Goal: Information Seeking & Learning: Learn about a topic

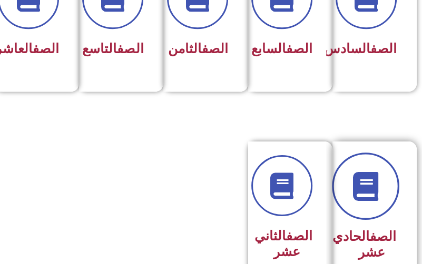
scroll to position [547, 0]
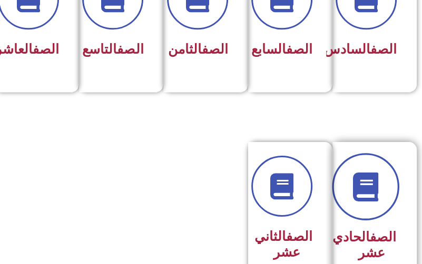
click at [350, 217] on link at bounding box center [365, 186] width 67 height 67
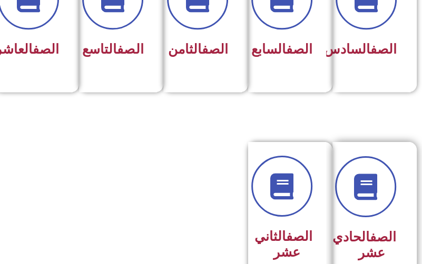
scroll to position [589, 0]
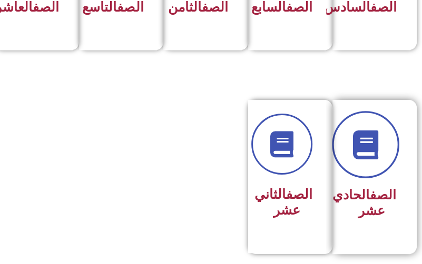
click at [373, 179] on link at bounding box center [365, 144] width 67 height 67
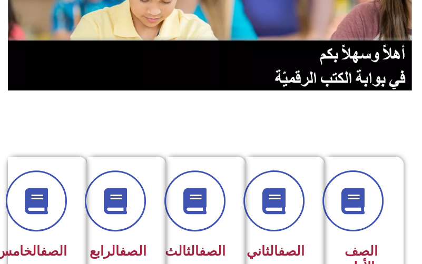
scroll to position [0, 0]
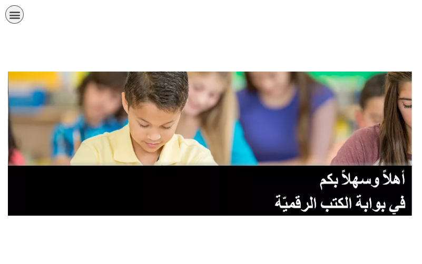
click at [15, 14] on icon "כפתור פתיחת תפריט" at bounding box center [15, 15] width 12 height 12
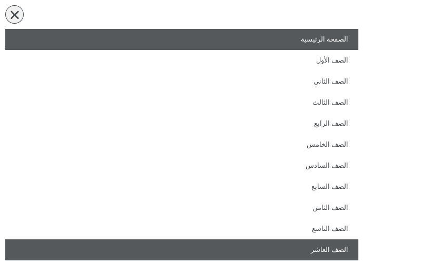
scroll to position [84, 0]
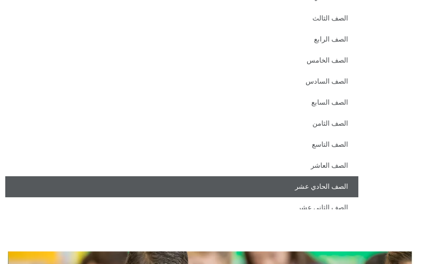
click at [331, 183] on link "الصف الحادي عشر" at bounding box center [181, 186] width 353 height 21
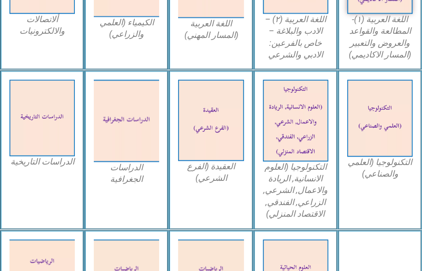
scroll to position [632, 0]
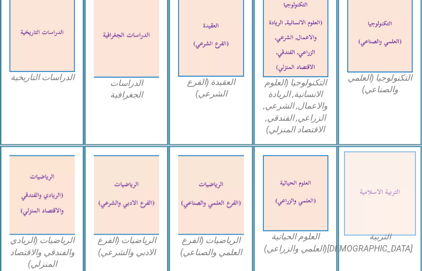
click at [377, 190] on img at bounding box center [380, 193] width 72 height 84
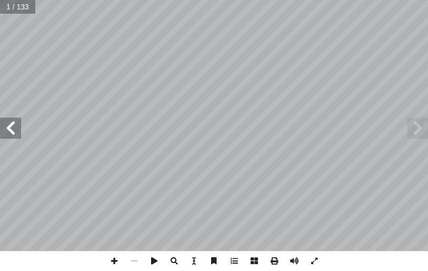
click at [13, 132] on span at bounding box center [10, 127] width 21 height 21
click at [125, 264] on span at bounding box center [134, 261] width 20 height 20
click at [417, 129] on span at bounding box center [417, 127] width 21 height 21
click at [10, 131] on span at bounding box center [10, 127] width 21 height 21
click at [203, 71] on html "الصفحة الرئيسية الصف الأول الصف الثاني الصف الثالث الصف الرابع الصف الخامس الصف…" at bounding box center [214, 35] width 428 height 71
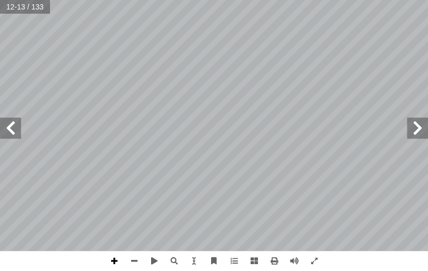
click at [104, 261] on span at bounding box center [114, 261] width 20 height 20
click at [127, 71] on html "الصفحة الرئيسية الصف الأول الصف الثاني الصف الثالث الصف الرابع الصف الخامس الصف…" at bounding box center [214, 35] width 428 height 71
drag, startPoint x: 219, startPoint y: 261, endPoint x: 249, endPoint y: 292, distance: 42.5
drag, startPoint x: 249, startPoint y: 292, endPoint x: 372, endPoint y: 265, distance: 126.7
click at [120, 264] on span at bounding box center [114, 261] width 20 height 20
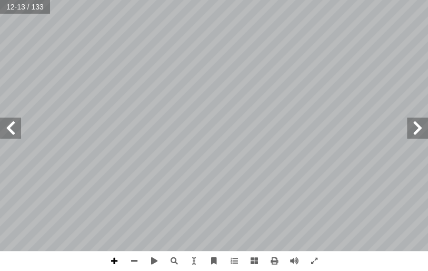
click at [120, 264] on span at bounding box center [114, 261] width 20 height 20
click at [270, 253] on div "٨ التقويم تي: أ ي� � فيم ِ حيحة ّ الص ِ غير ِ رة � بل العب � مق )×( َ رة � ش إ …" at bounding box center [214, 135] width 428 height 271
click at [134, 266] on span at bounding box center [134, 261] width 20 height 20
click at [119, 256] on span at bounding box center [114, 261] width 20 height 20
click at [139, 263] on span at bounding box center [134, 261] width 20 height 20
